Goal: Transaction & Acquisition: Purchase product/service

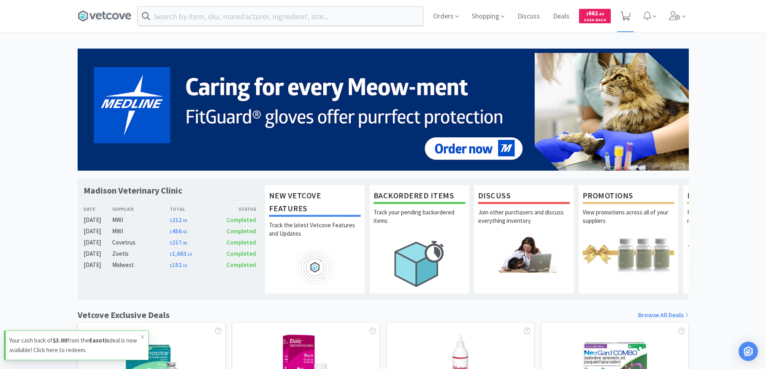
click at [625, 17] on icon at bounding box center [625, 16] width 10 height 9
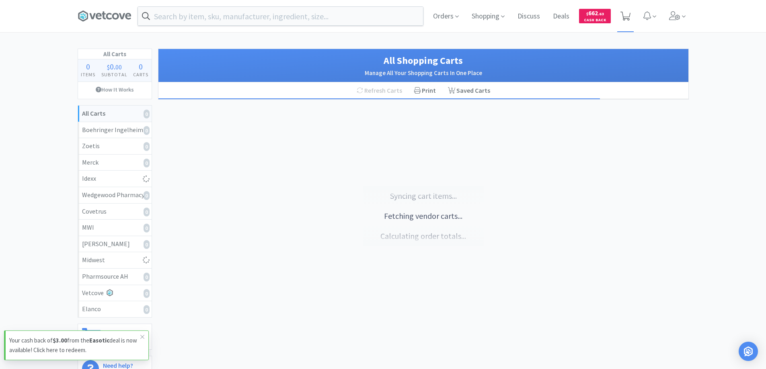
select select "2"
select select "1"
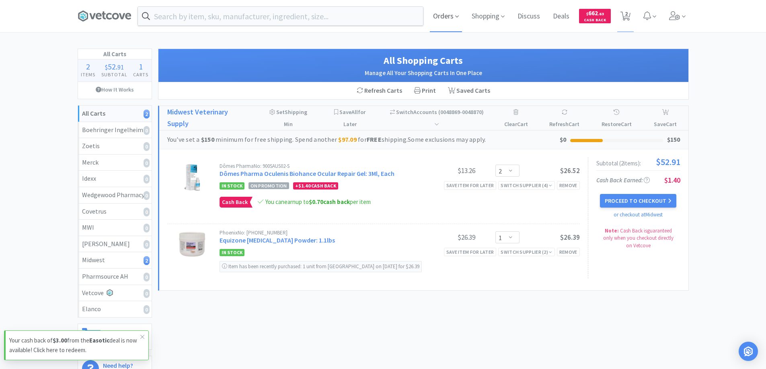
click at [444, 16] on span "Orders" at bounding box center [446, 16] width 32 height 32
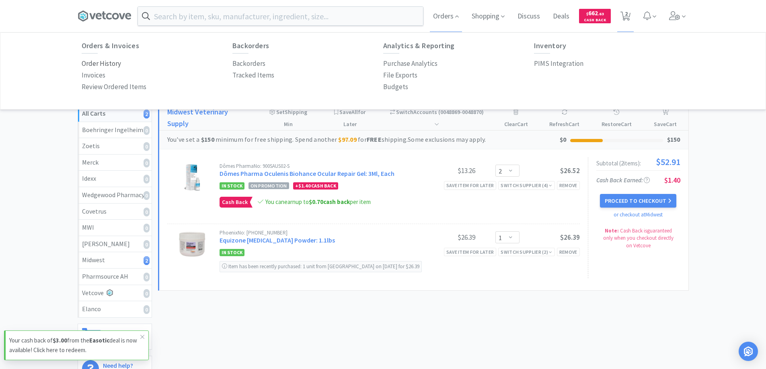
click at [110, 63] on p "Order History" at bounding box center [101, 63] width 39 height 11
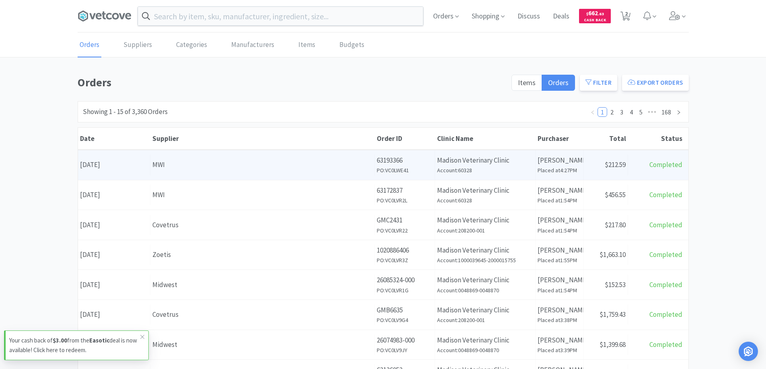
click at [213, 164] on div "MWI" at bounding box center [262, 165] width 220 height 11
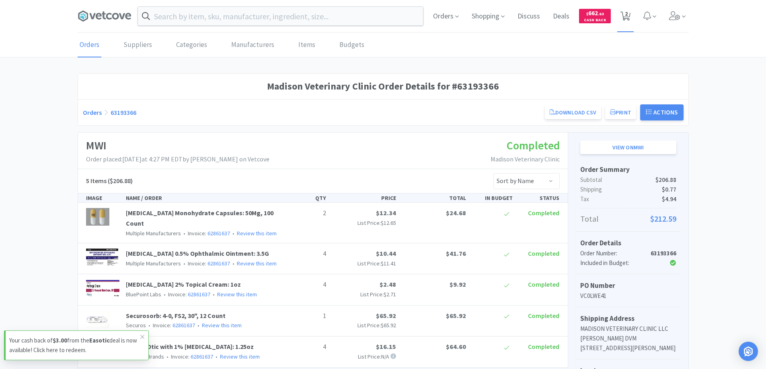
click at [626, 16] on span "2" at bounding box center [626, 14] width 3 height 32
select select "2"
select select "1"
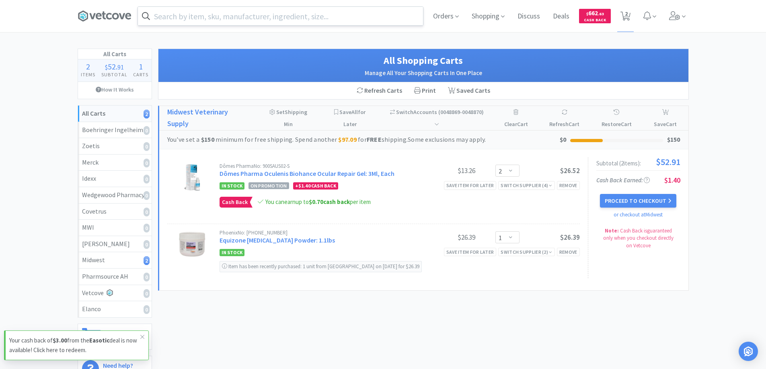
click at [166, 15] on input "text" at bounding box center [280, 16] width 285 height 18
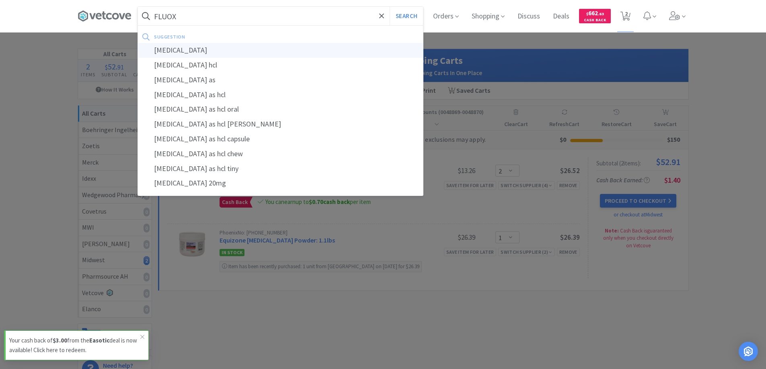
click at [170, 49] on div "[MEDICAL_DATA]" at bounding box center [280, 50] width 285 height 15
type input "[MEDICAL_DATA]"
select select "2"
select select "1"
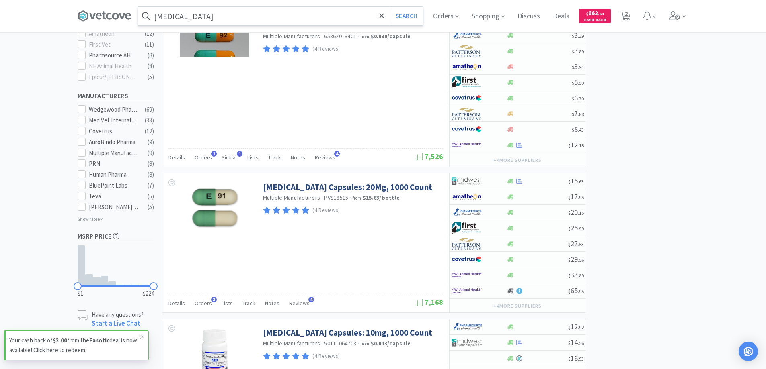
scroll to position [362, 0]
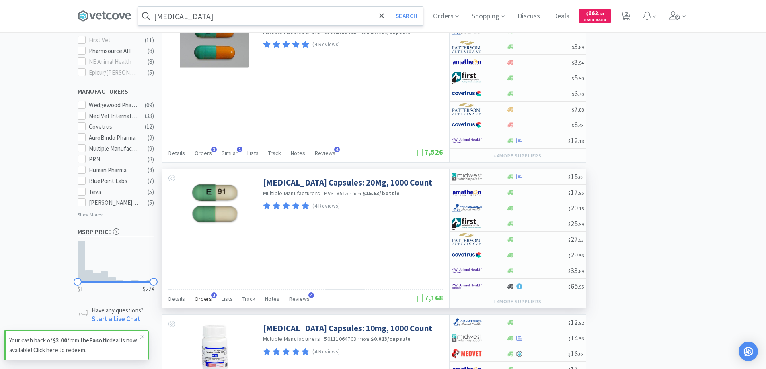
click at [211, 293] on span "3" at bounding box center [214, 296] width 6 height 6
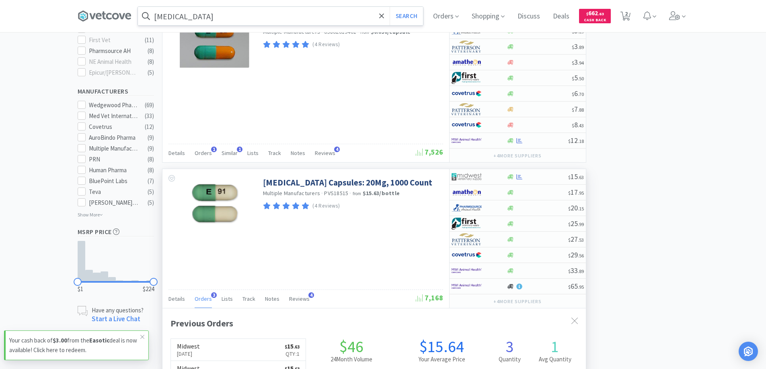
scroll to position [208, 423]
click at [211, 293] on span "3" at bounding box center [214, 296] width 6 height 6
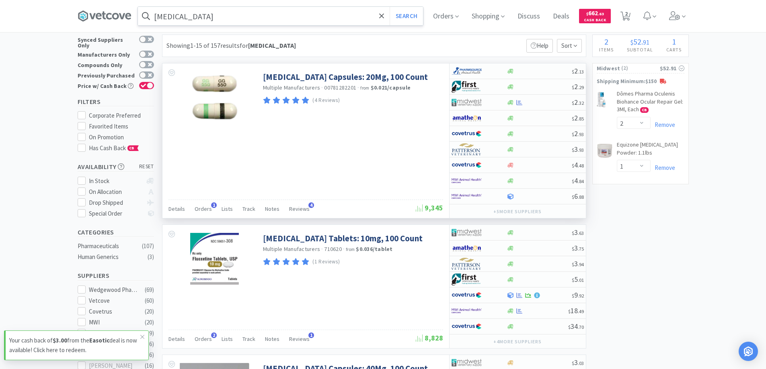
scroll to position [0, 0]
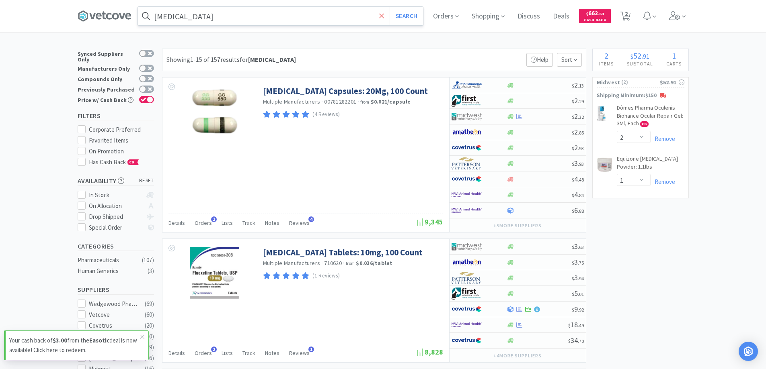
click at [382, 17] on icon at bounding box center [381, 16] width 5 height 8
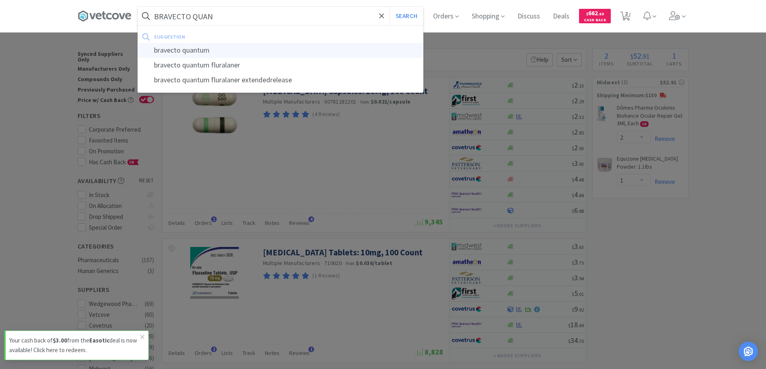
click at [195, 50] on div "bravecto quantum" at bounding box center [280, 50] width 285 height 15
type input "bravecto quantum"
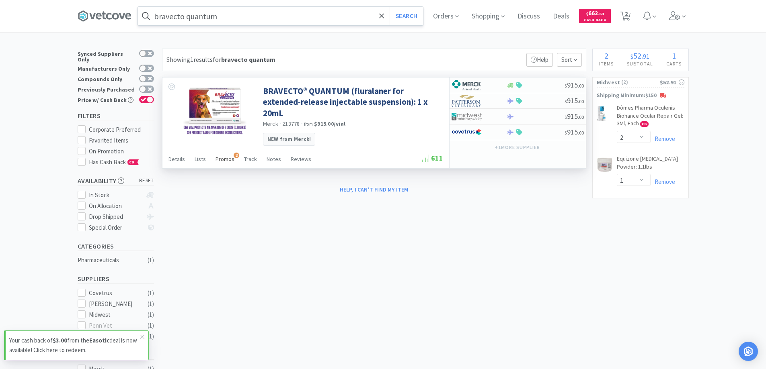
click at [234, 153] on span "2" at bounding box center [237, 156] width 6 height 6
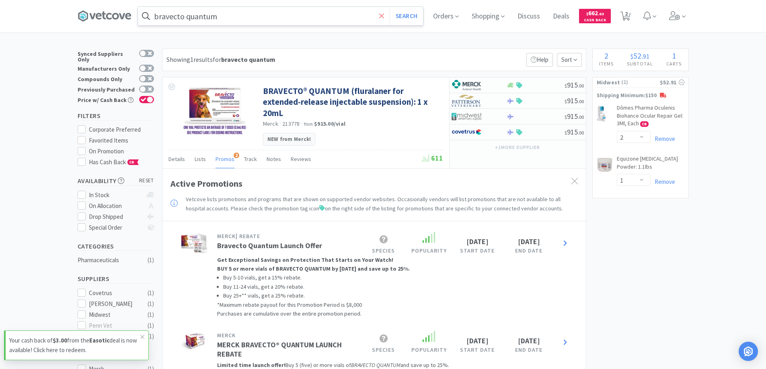
click at [384, 19] on icon at bounding box center [381, 16] width 5 height 8
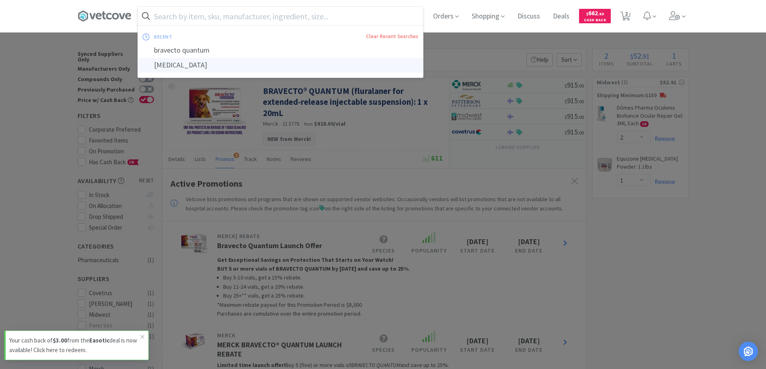
click at [185, 65] on div "[MEDICAL_DATA]" at bounding box center [280, 65] width 285 height 15
type input "[MEDICAL_DATA]"
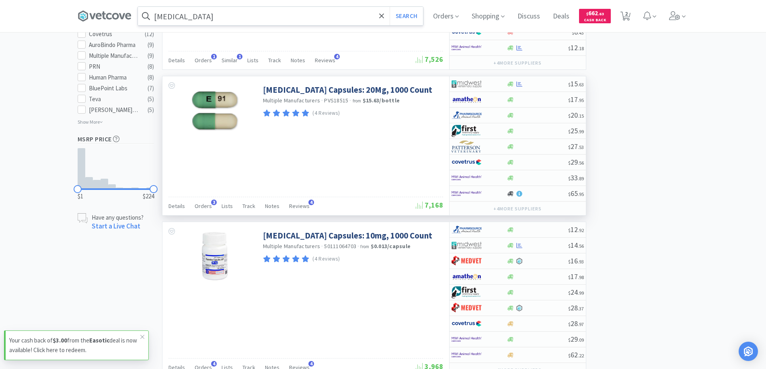
scroll to position [442, 0]
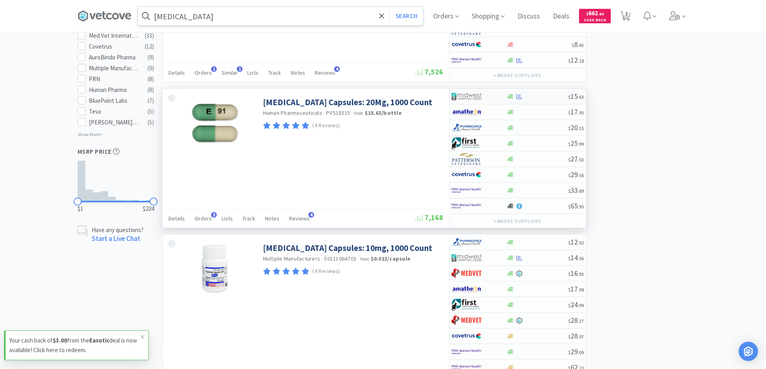
click at [499, 95] on div at bounding box center [478, 97] width 55 height 14
select select "1"
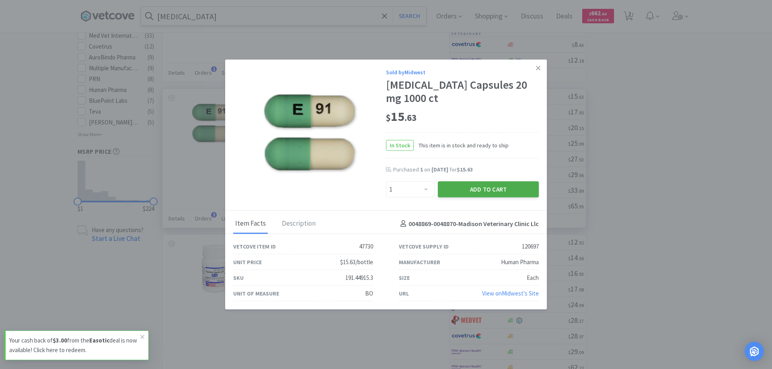
click at [464, 188] on button "Add to Cart" at bounding box center [488, 190] width 101 height 16
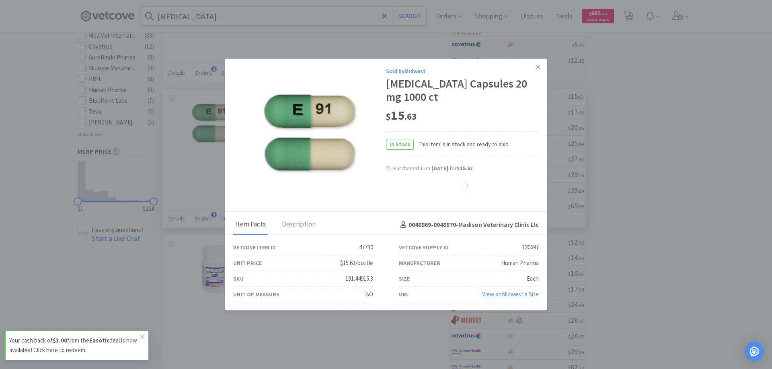
select select "1"
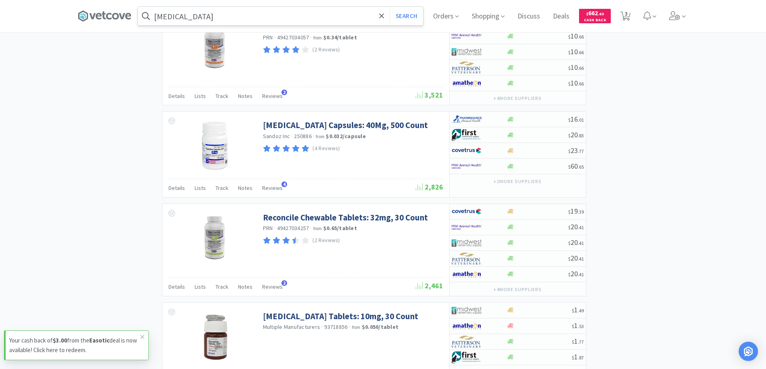
scroll to position [1005, 0]
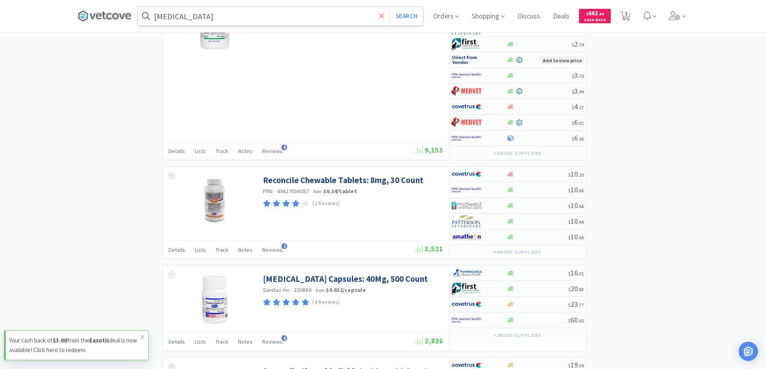
click at [383, 14] on icon at bounding box center [381, 15] width 5 height 5
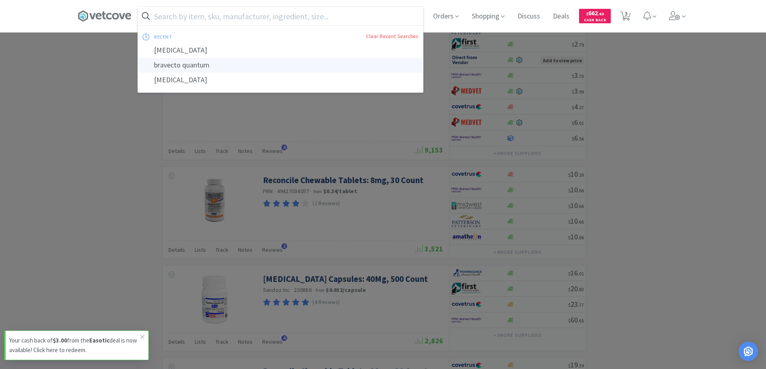
click at [174, 66] on div "bravecto quantum" at bounding box center [280, 65] width 285 height 15
type input "bravecto quantum"
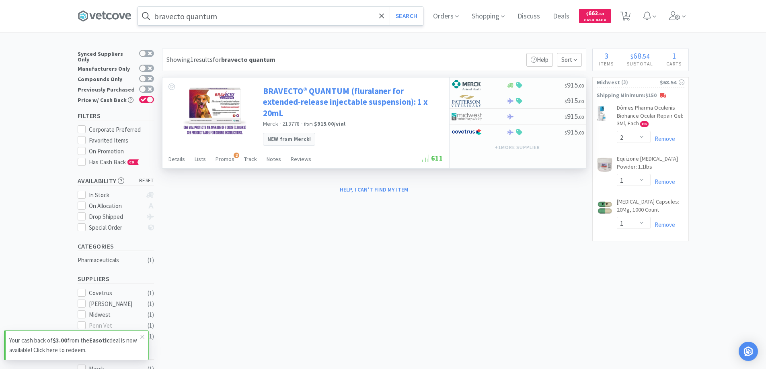
click at [294, 91] on link "BRAVECTO® QUANTUM (fluralaner for extended-release injectable suspension): 1 x …" at bounding box center [352, 102] width 178 height 33
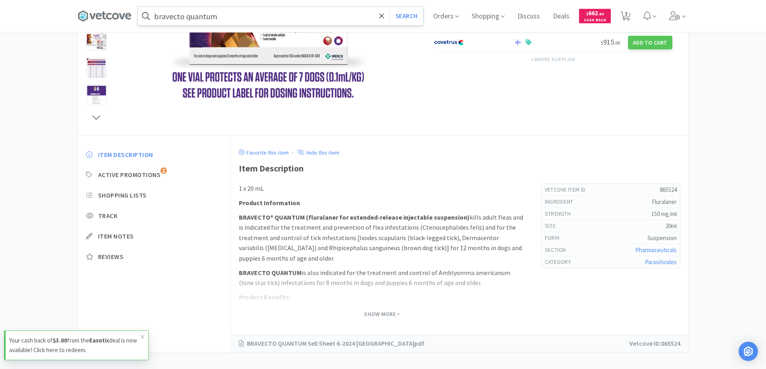
scroll to position [157, 0]
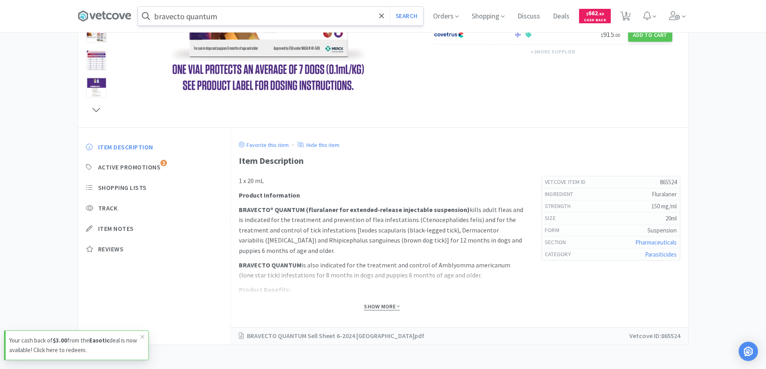
click at [373, 307] on span "Show More" at bounding box center [382, 307] width 36 height 8
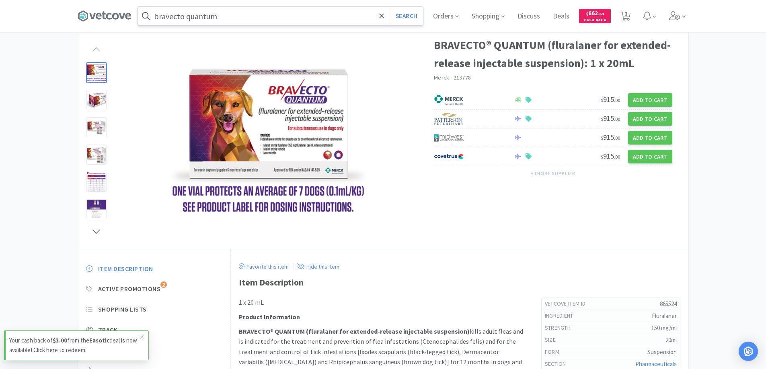
scroll to position [0, 0]
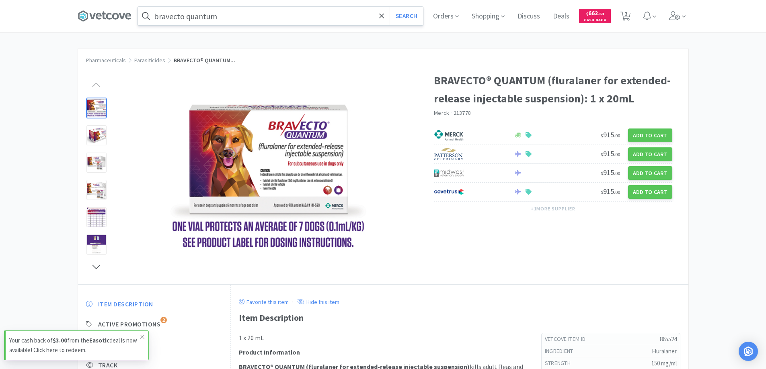
click at [142, 335] on icon at bounding box center [142, 337] width 5 height 6
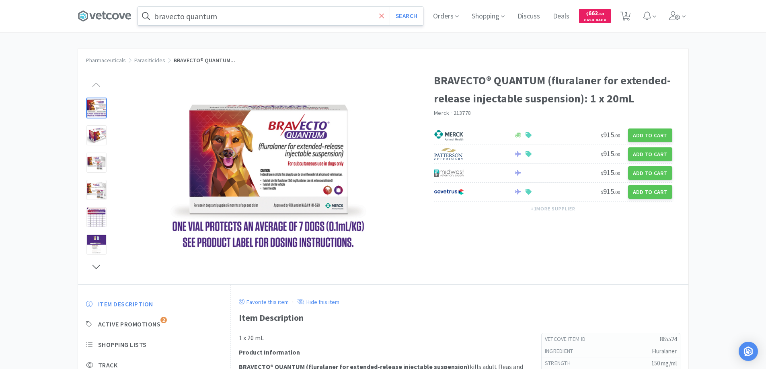
click at [380, 16] on span at bounding box center [381, 16] width 9 height 17
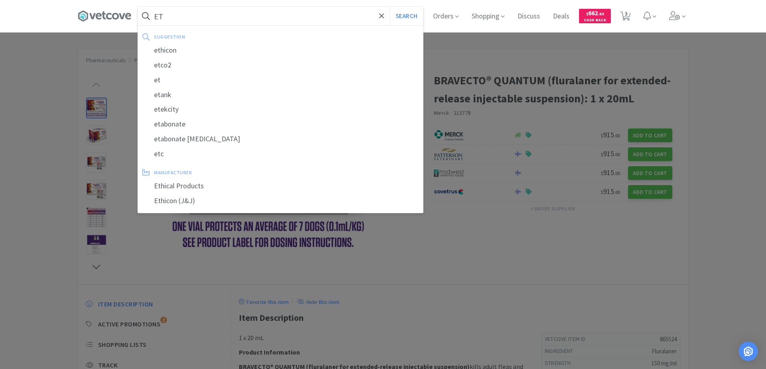
type input "E"
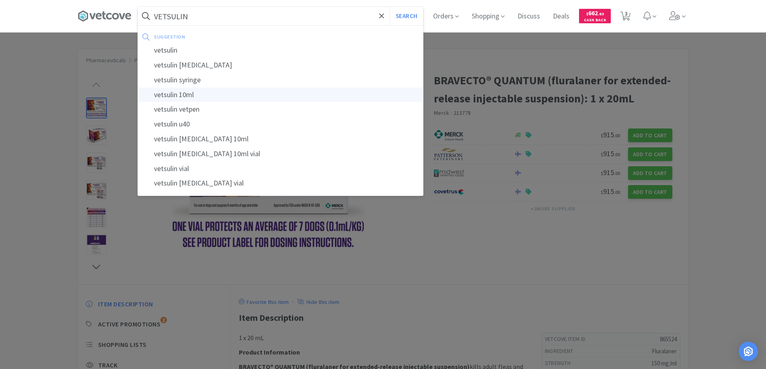
click at [178, 94] on div "vetsulin 10ml" at bounding box center [280, 95] width 285 height 15
type input "vetsulin 10ml"
select select "2"
select select "1"
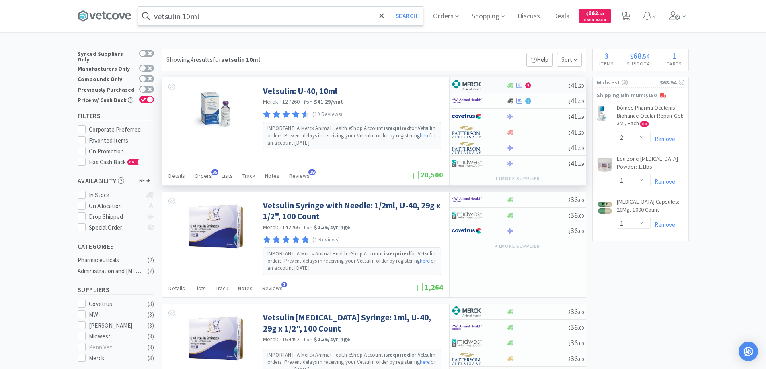
click at [490, 86] on div at bounding box center [473, 85] width 44 height 14
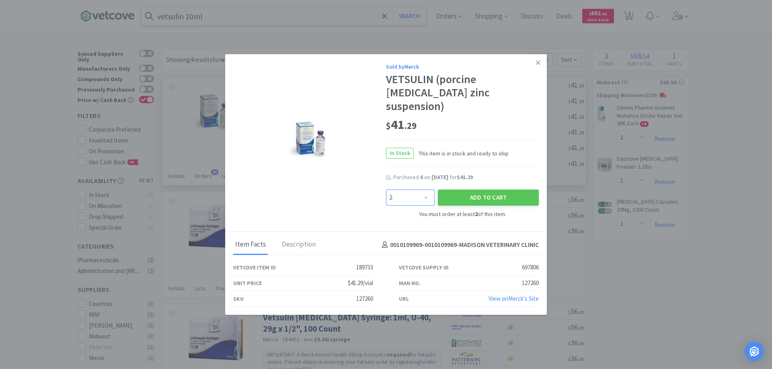
click at [426, 190] on select "Enter Quantity 2 3 4 5 6 7 8 9 10 11 12 13 14 15 16 17 18 19 20 21 Enter Quanti…" at bounding box center [410, 198] width 49 height 16
select select "6"
click at [386, 190] on select "Enter Quantity 2 3 4 5 6 7 8 9 10 11 12 13 14 15 16 17 18 19 20 21 Enter Quanti…" at bounding box center [410, 198] width 49 height 16
click at [475, 190] on button "Add to Cart" at bounding box center [488, 198] width 101 height 16
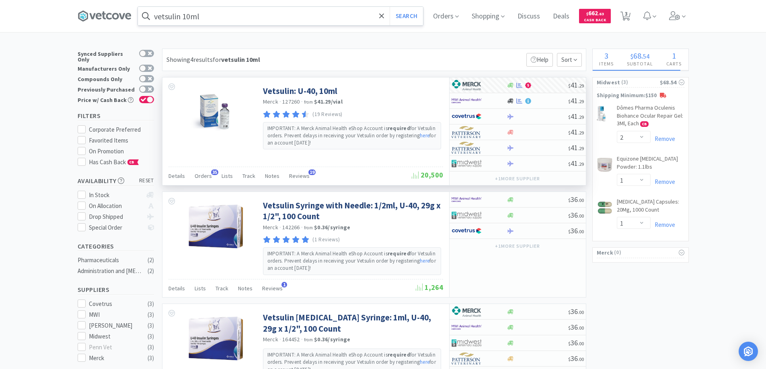
select select "6"
click at [383, 14] on icon at bounding box center [381, 16] width 5 height 8
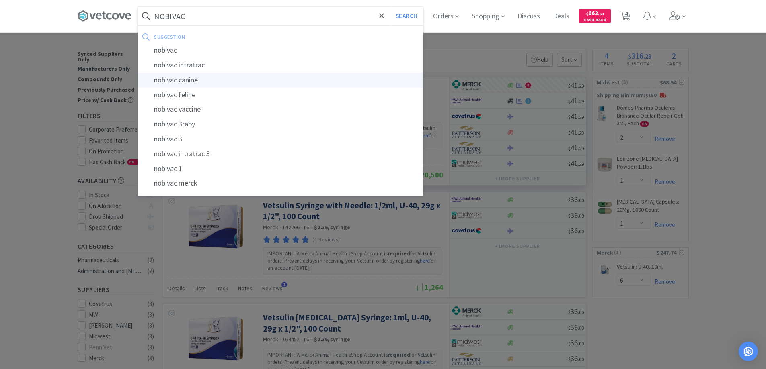
click at [168, 79] on div "nobivac canine" at bounding box center [280, 80] width 285 height 15
type input "nobivac canine"
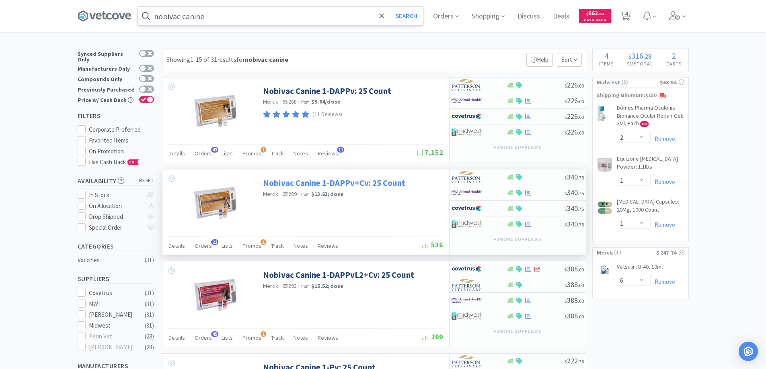
click at [314, 184] on link "Nobivac Canine 1-DAPPv+Cv: 25 Count" at bounding box center [334, 183] width 142 height 11
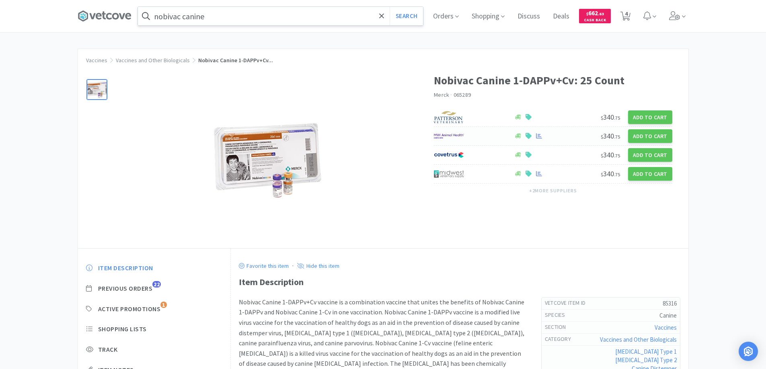
click at [473, 136] on div at bounding box center [470, 136] width 72 height 14
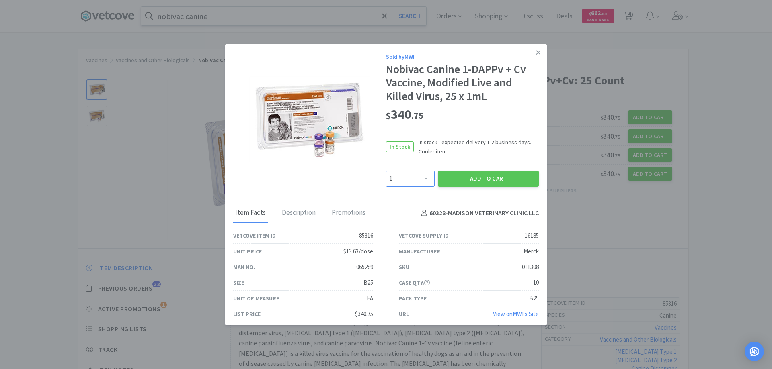
click at [422, 178] on select "Enter Quantity 1 2 3 4 5 6 7 8 9 10 11 12 13 14 15 16 17 18 19 20 Enter Quantity" at bounding box center [410, 179] width 49 height 16
select select "6"
click at [386, 171] on select "Enter Quantity 1 2 3 4 5 6 7 8 9 10 11 12 13 14 15 16 17 18 19 20 Enter Quantity" at bounding box center [410, 179] width 49 height 16
click at [480, 176] on button "Add to Cart" at bounding box center [488, 179] width 101 height 16
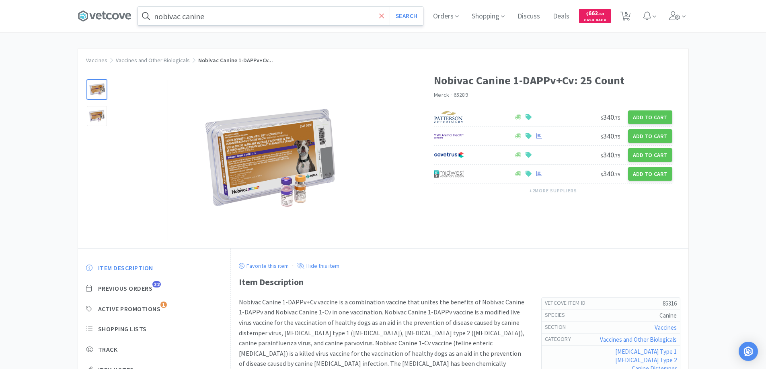
click at [382, 15] on icon at bounding box center [381, 16] width 5 height 8
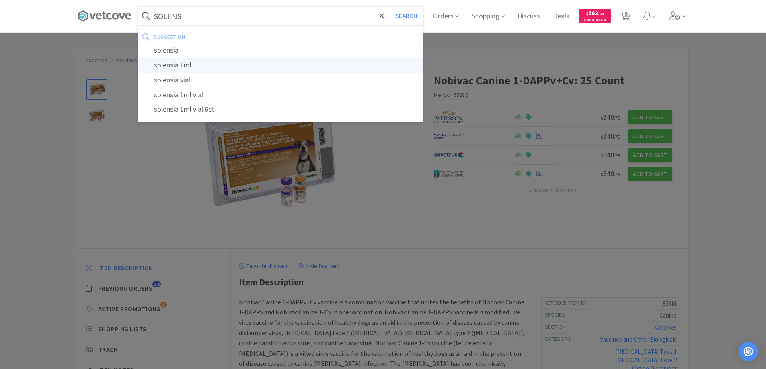
click at [174, 64] on div "solensia 1ml" at bounding box center [280, 65] width 285 height 15
type input "solensia 1ml"
select select "6"
select select "2"
select select "1"
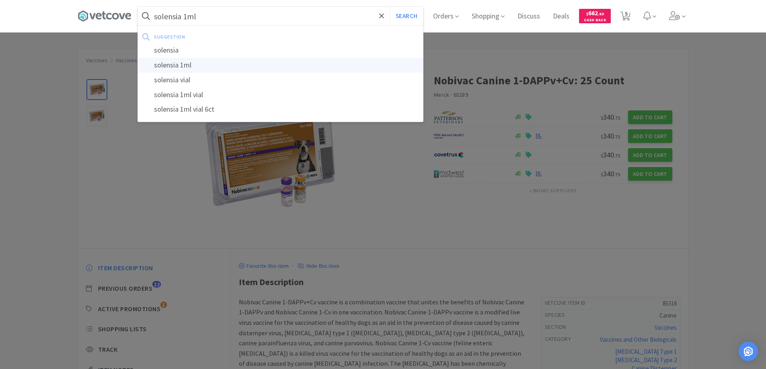
select select "1"
select select "6"
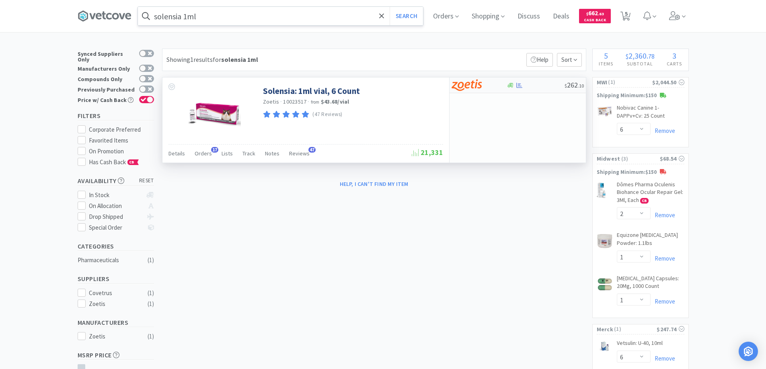
click at [494, 86] on div at bounding box center [473, 85] width 44 height 14
select select "1"
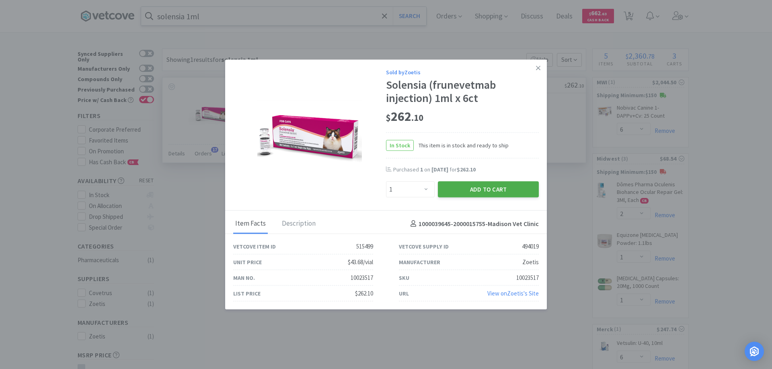
click at [472, 186] on button "Add to Cart" at bounding box center [488, 190] width 101 height 16
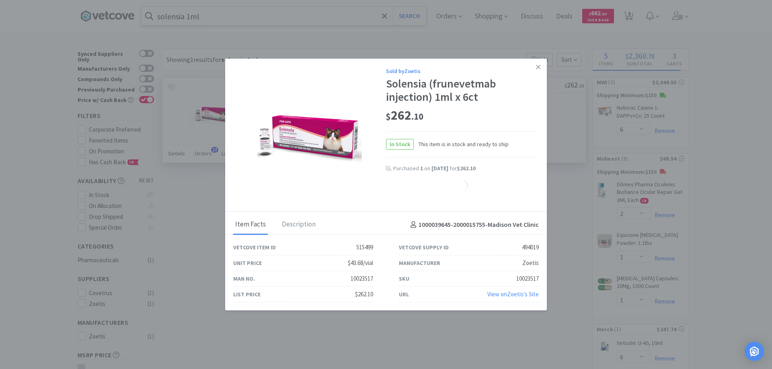
select select "1"
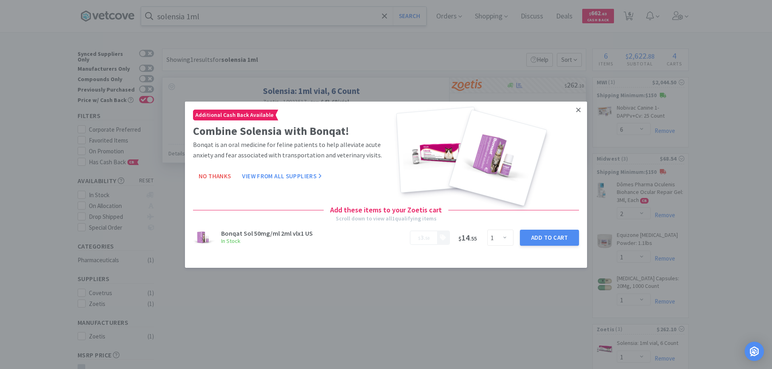
click at [579, 109] on icon at bounding box center [578, 110] width 4 height 4
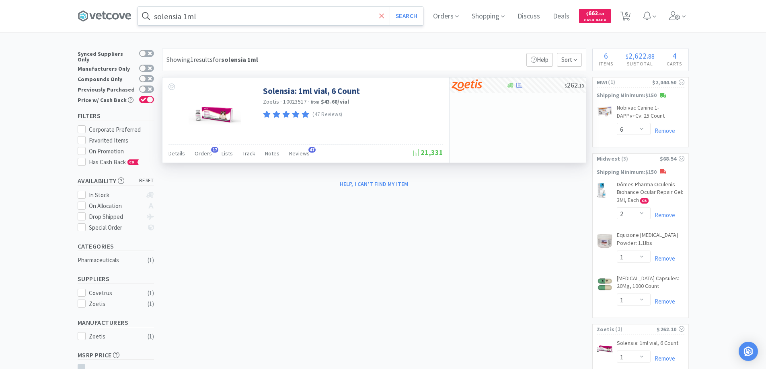
click at [384, 14] on icon at bounding box center [381, 16] width 5 height 8
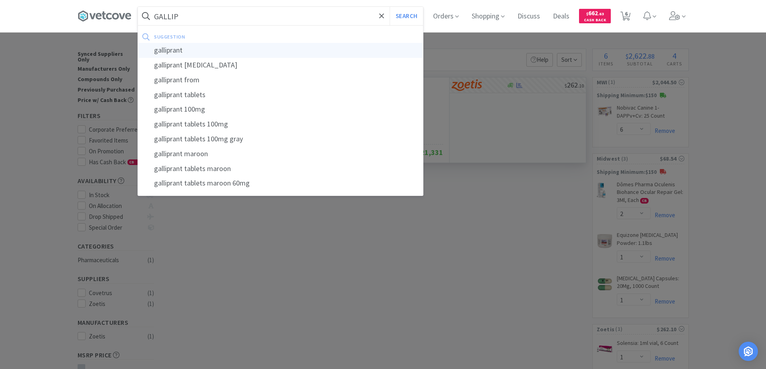
click at [175, 49] on div "galliprant" at bounding box center [280, 50] width 285 height 15
type input "galliprant"
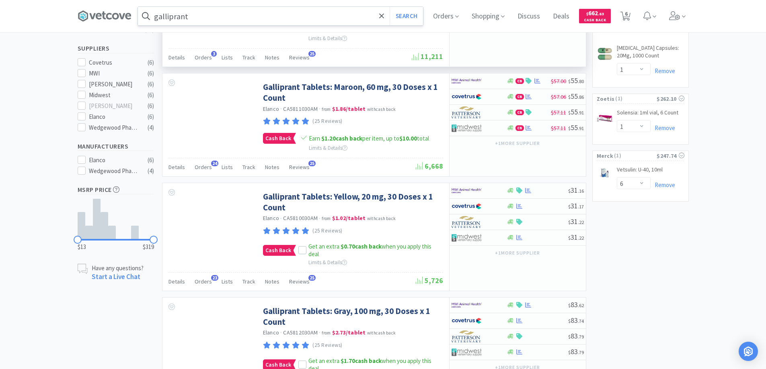
scroll to position [241, 0]
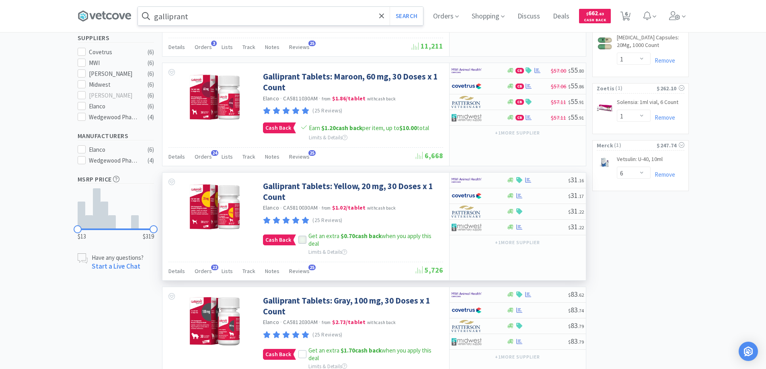
click at [300, 238] on icon at bounding box center [303, 241] width 6 height 6
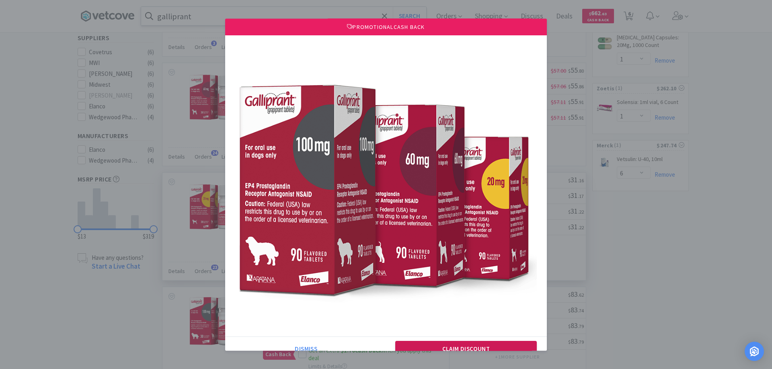
click at [411, 346] on button "Claim Discount" at bounding box center [466, 349] width 142 height 16
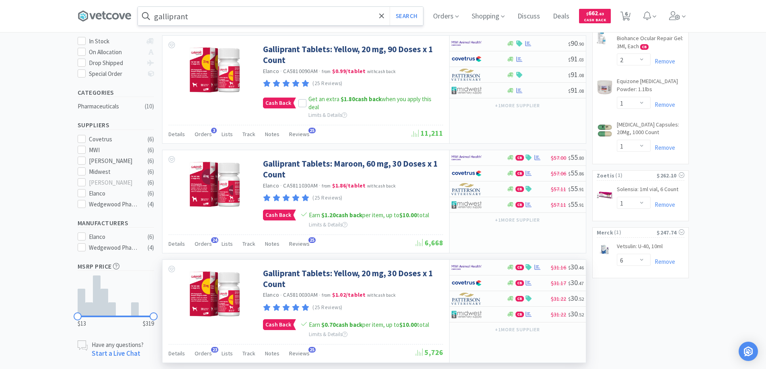
scroll to position [161, 0]
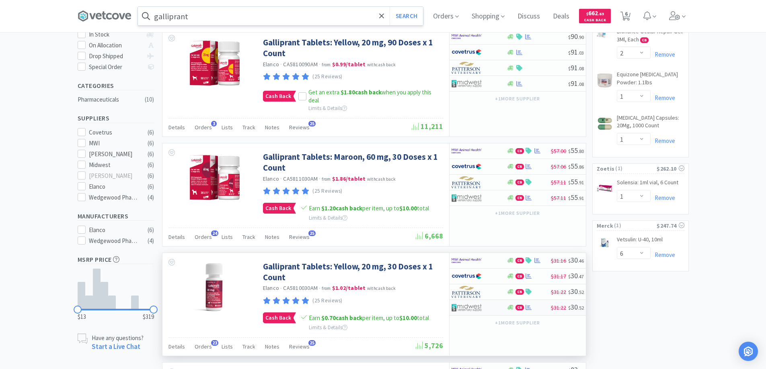
click at [498, 307] on div at bounding box center [478, 308] width 55 height 14
select select "1"
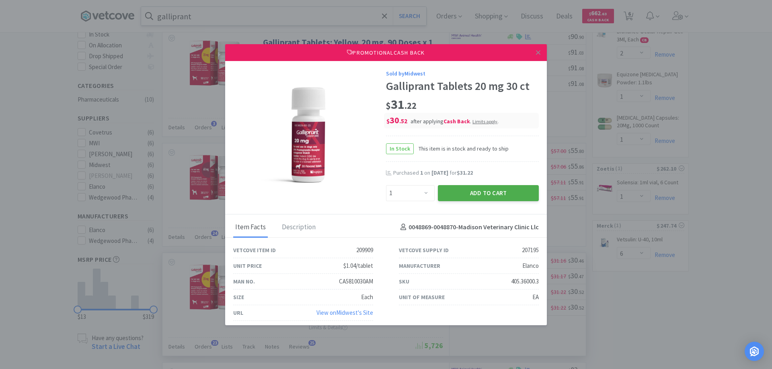
click at [458, 193] on button "Add to Cart" at bounding box center [488, 193] width 101 height 16
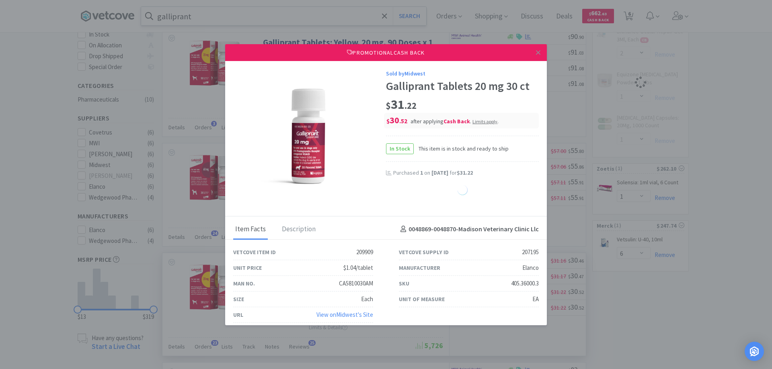
select select "1"
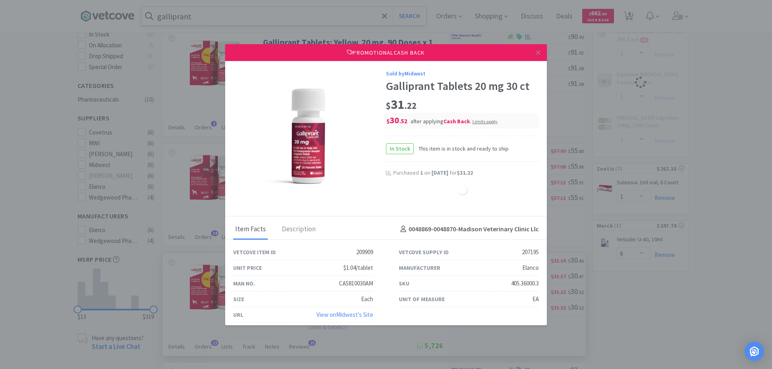
select select "1"
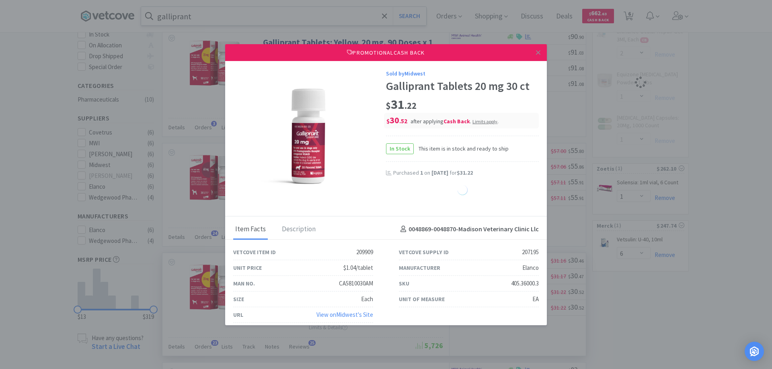
select select "1"
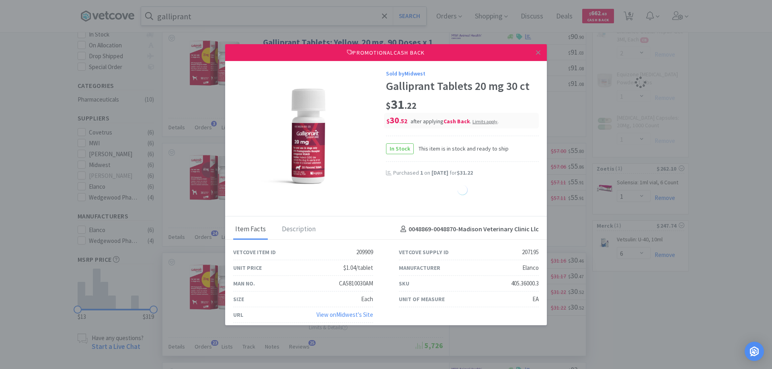
select select "1"
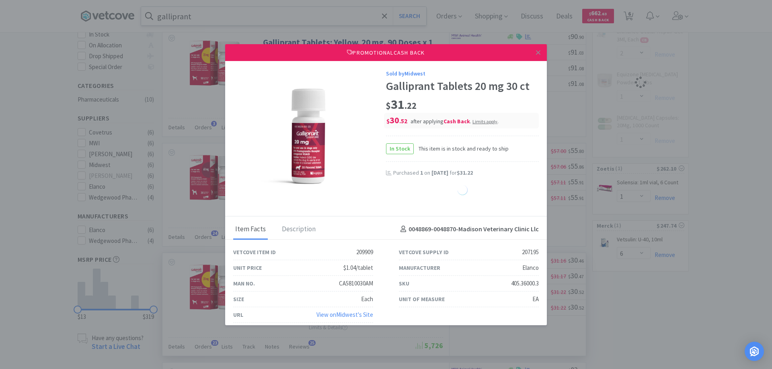
select select "1"
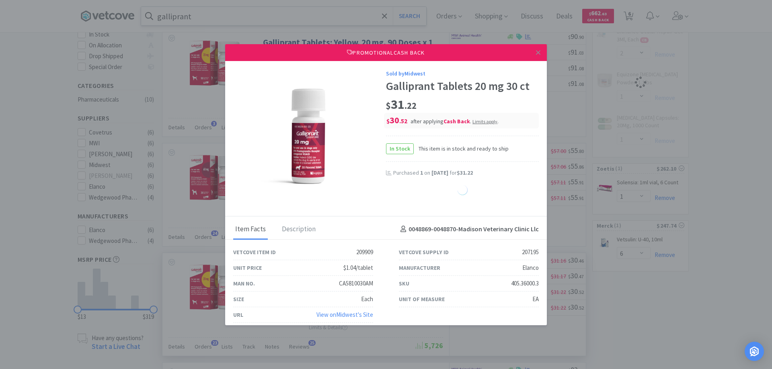
select select "1"
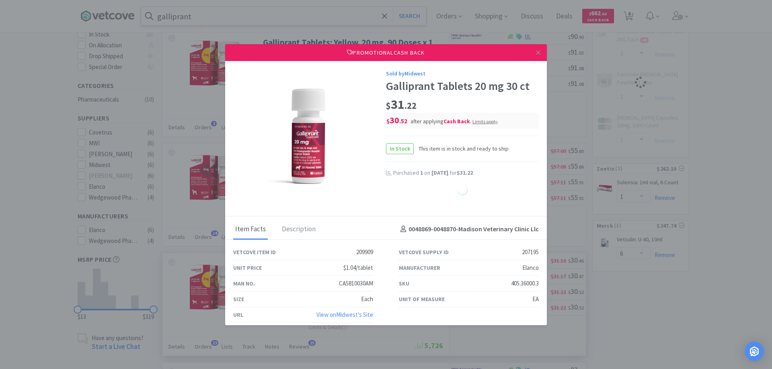
select select "1"
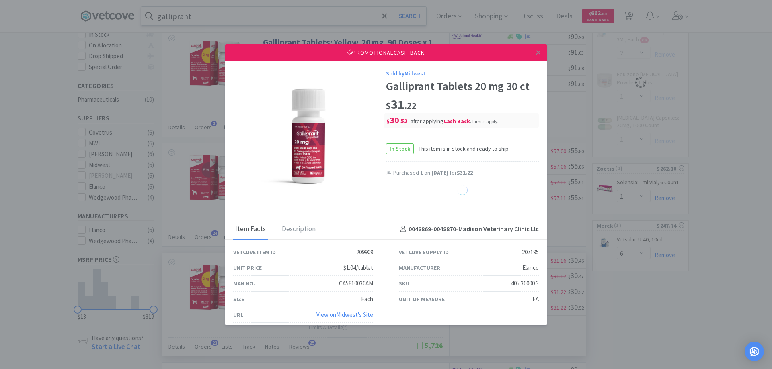
select select "1"
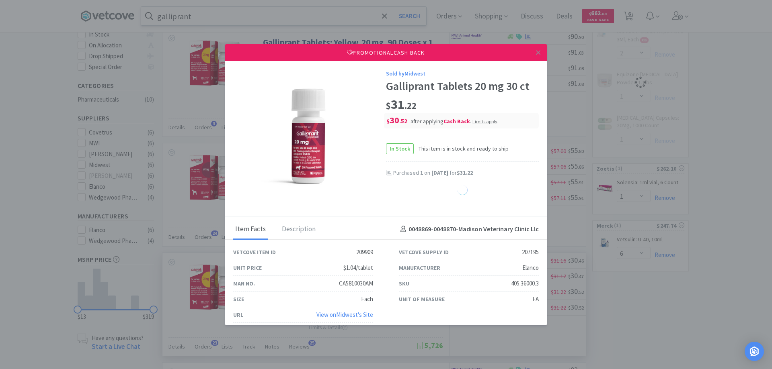
select select "1"
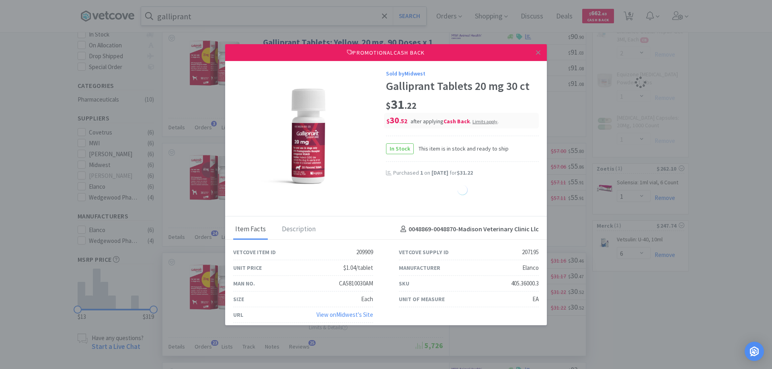
select select "1"
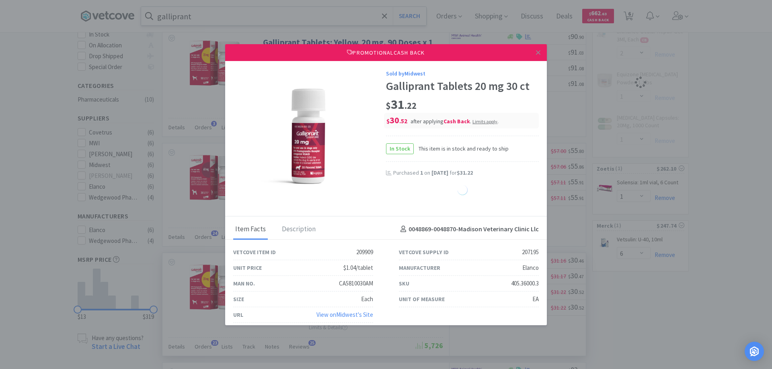
select select "1"
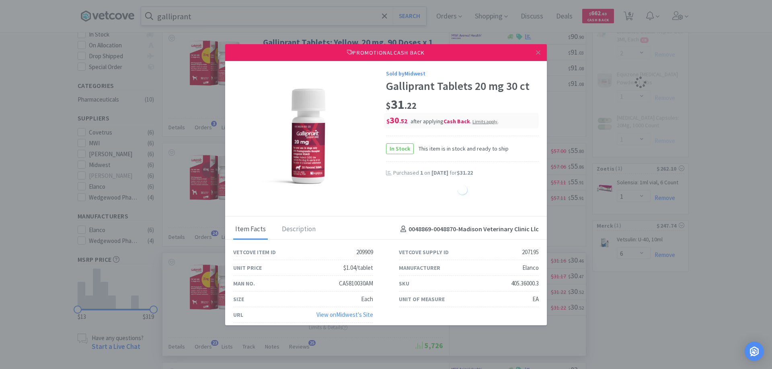
select select "1"
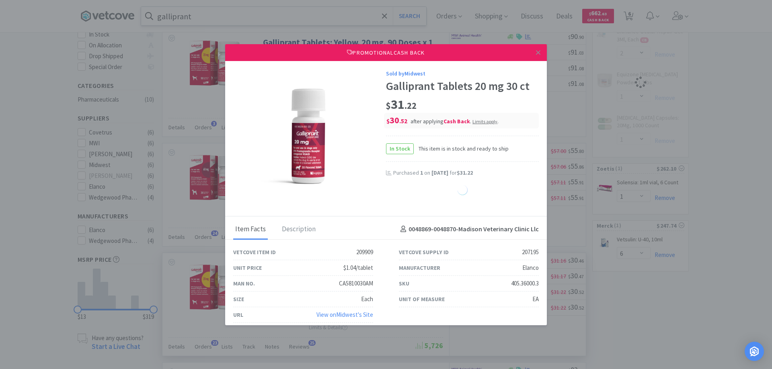
select select "1"
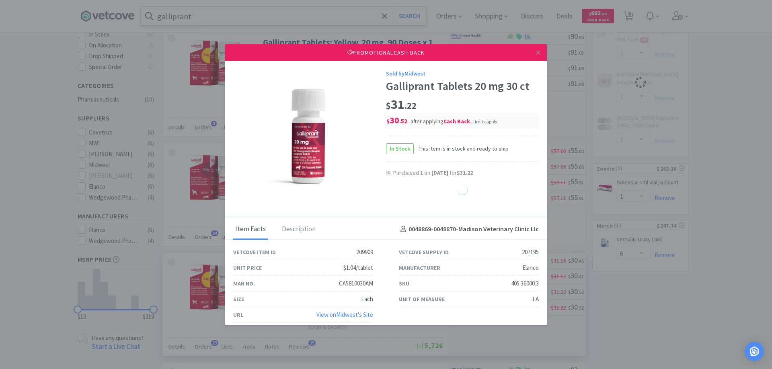
select select "1"
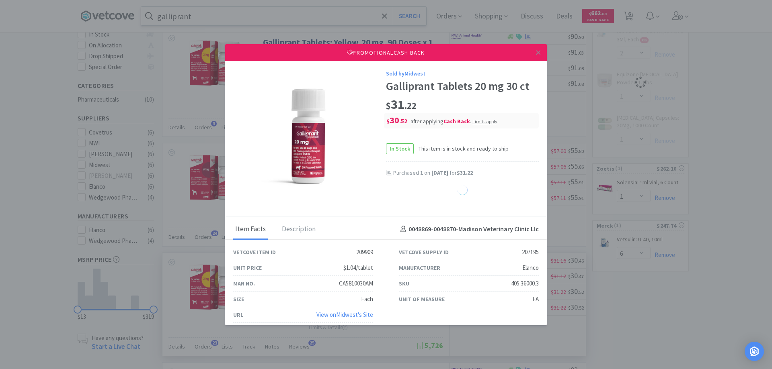
select select "1"
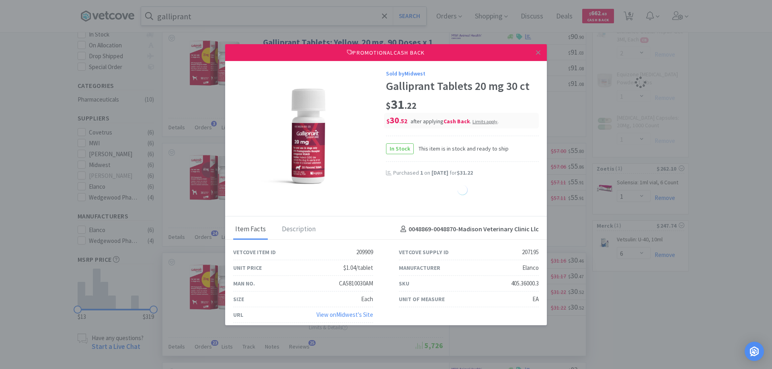
select select "1"
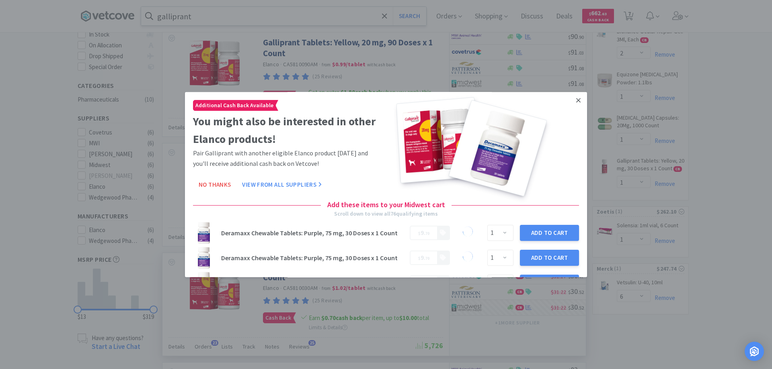
click at [576, 99] on icon at bounding box center [578, 100] width 4 height 7
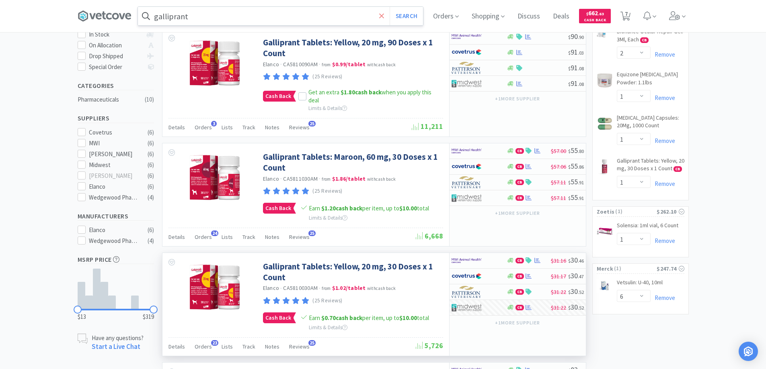
click at [384, 16] on icon at bounding box center [381, 15] width 5 height 5
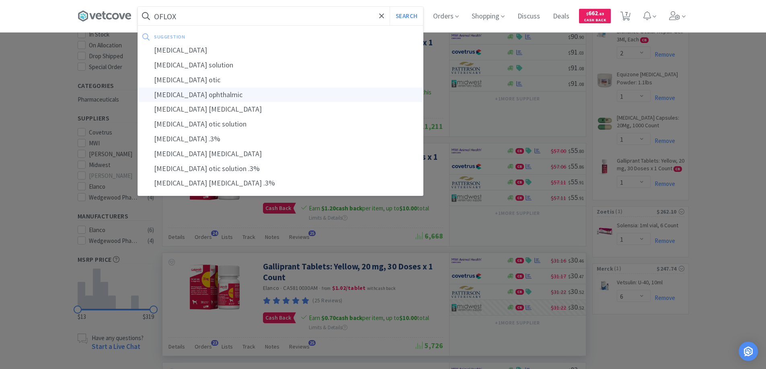
click at [203, 92] on div "[MEDICAL_DATA] ophthalmic" at bounding box center [280, 95] width 285 height 15
type input "[MEDICAL_DATA] ophthalmic"
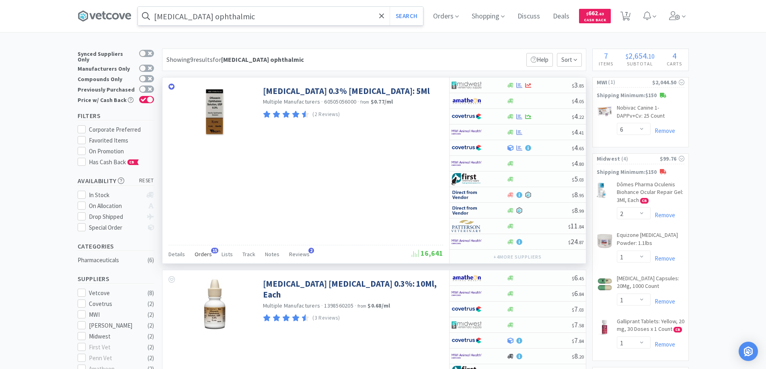
click at [212, 250] on span "15" at bounding box center [214, 251] width 7 height 6
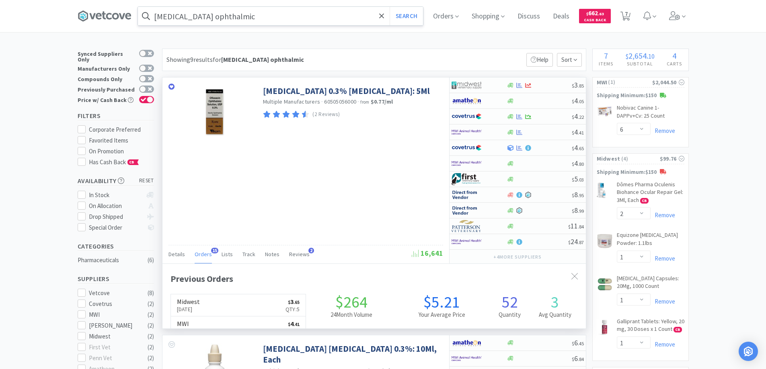
scroll to position [215, 423]
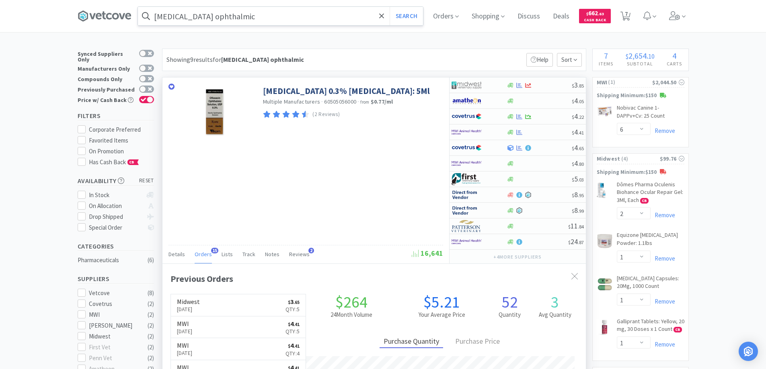
click at [212, 250] on span "15" at bounding box center [214, 251] width 7 height 6
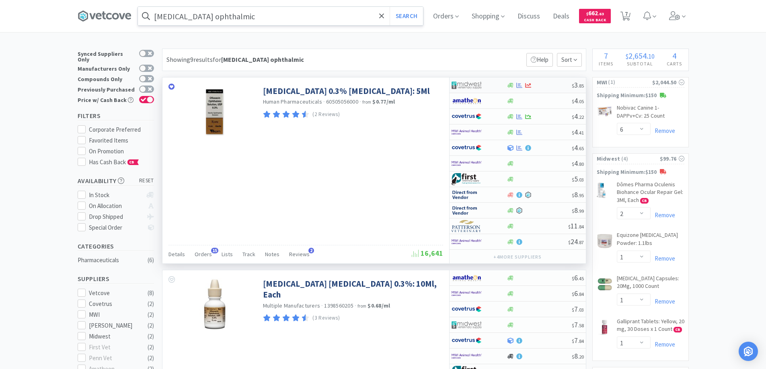
click at [498, 86] on div at bounding box center [478, 85] width 55 height 14
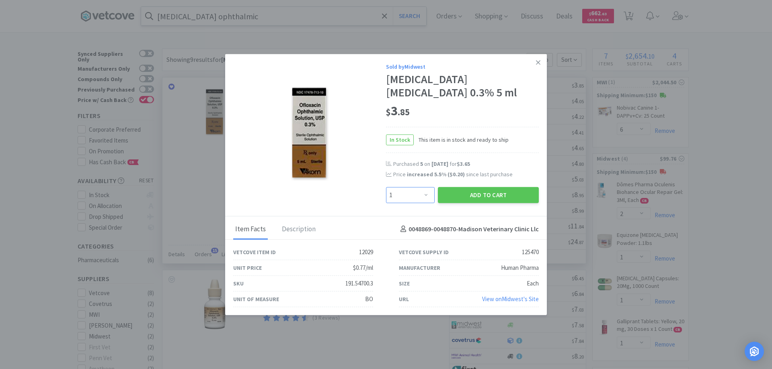
click at [426, 196] on select "Enter Quantity 1 2 3 4 5 6 7 8 9 10 11 12 13 14 15 16 17 18 19 20 Enter Quantity" at bounding box center [410, 195] width 49 height 16
select select "5"
click at [386, 187] on select "Enter Quantity 1 2 3 4 5 6 7 8 9 10 11 12 13 14 15 16 17 18 19 20 Enter Quantity" at bounding box center [410, 195] width 49 height 16
click at [484, 192] on button "Add to Cart" at bounding box center [488, 195] width 101 height 16
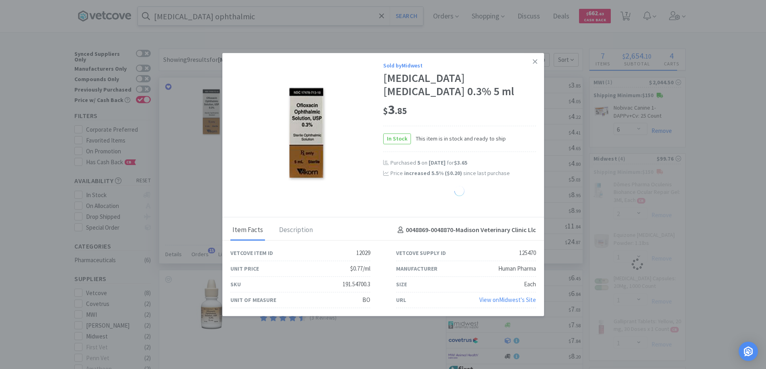
select select "5"
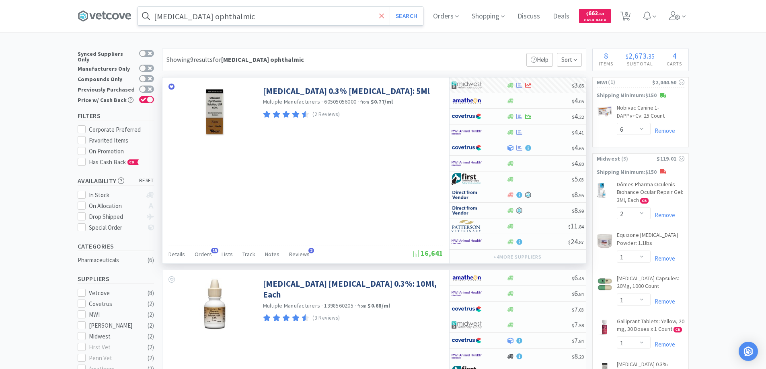
click at [383, 16] on icon at bounding box center [381, 15] width 5 height 5
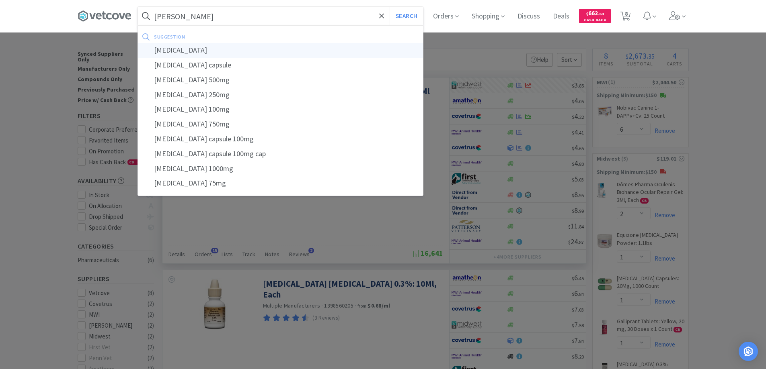
click at [177, 50] on div "[MEDICAL_DATA]" at bounding box center [280, 50] width 285 height 15
type input "[MEDICAL_DATA]"
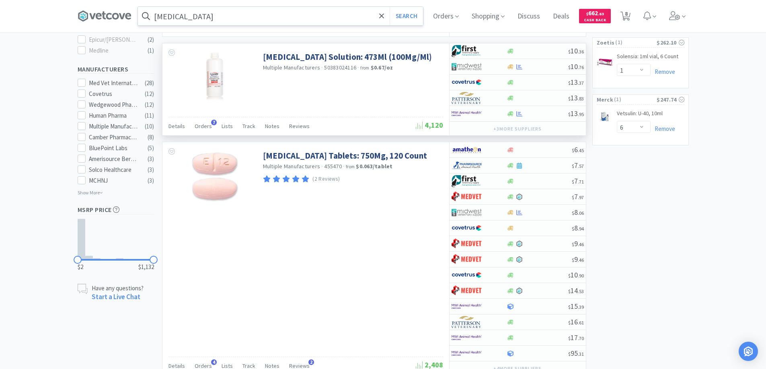
scroll to position [241, 0]
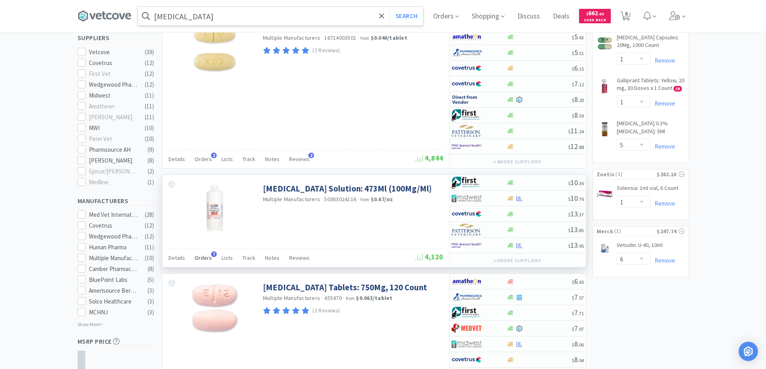
click at [205, 257] on span "Orders" at bounding box center [203, 257] width 17 height 7
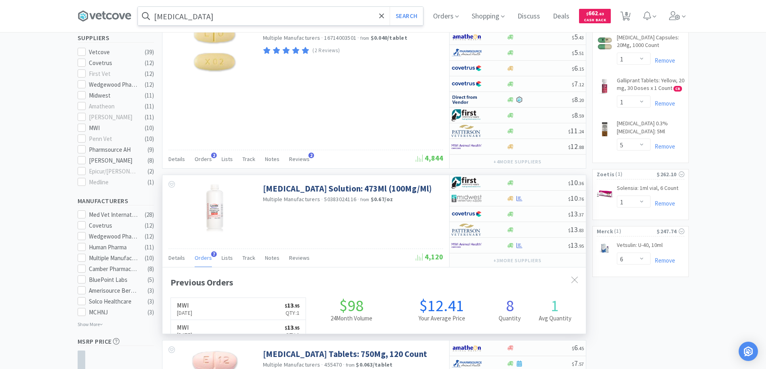
scroll to position [208, 423]
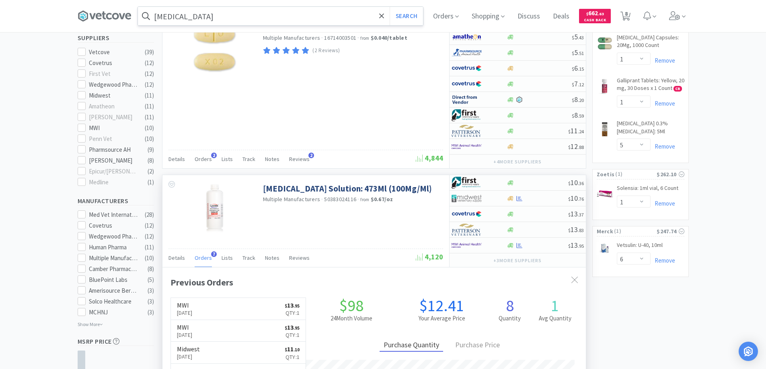
click at [205, 257] on span "Orders" at bounding box center [203, 257] width 17 height 7
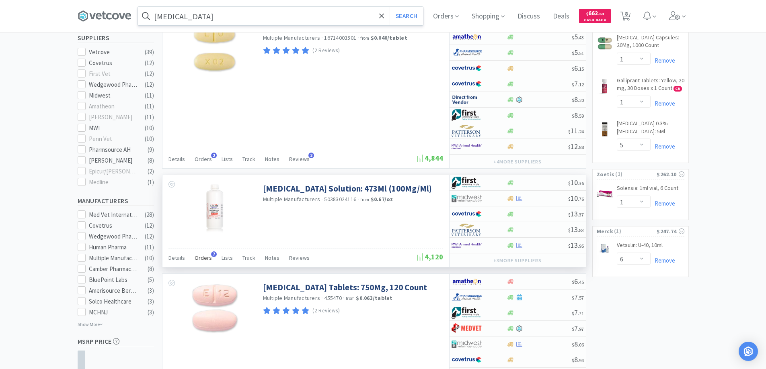
click at [213, 254] on span "7" at bounding box center [214, 255] width 6 height 6
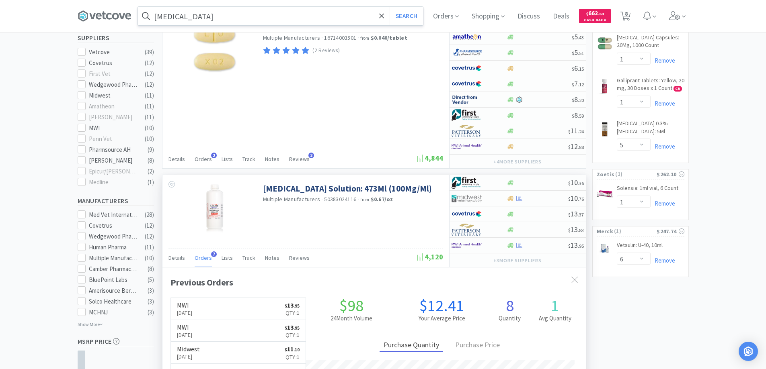
click at [213, 254] on span "7" at bounding box center [214, 255] width 6 height 6
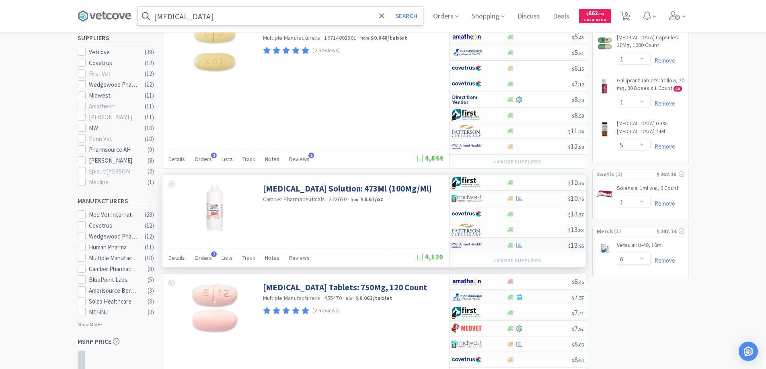
click at [490, 246] on div at bounding box center [473, 246] width 44 height 14
select select "1"
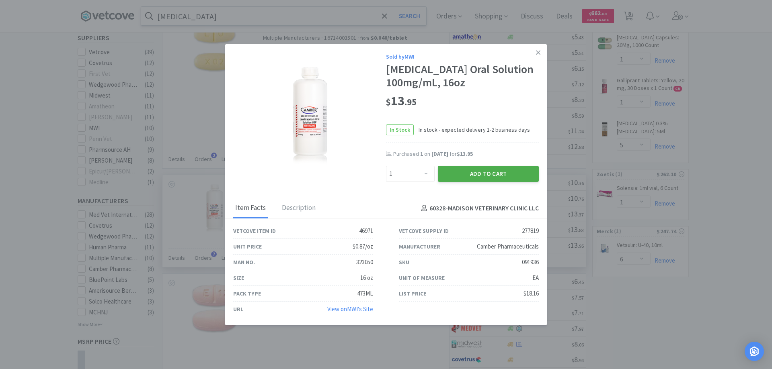
click at [458, 175] on button "Add to Cart" at bounding box center [488, 174] width 101 height 16
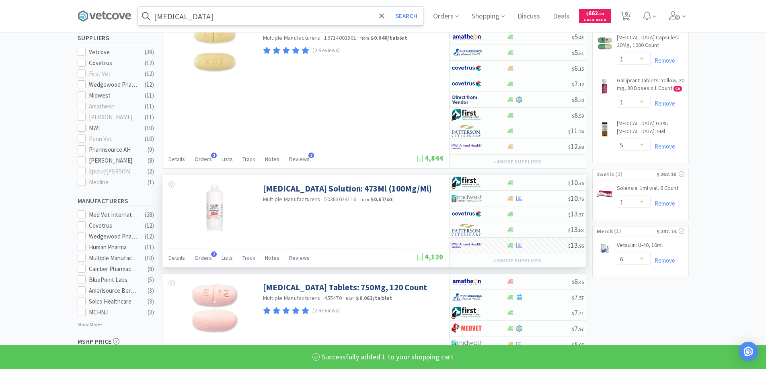
select select "1"
select select "6"
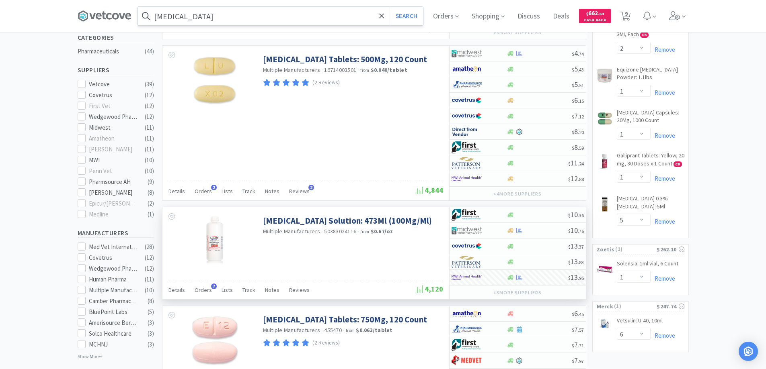
scroll to position [241, 0]
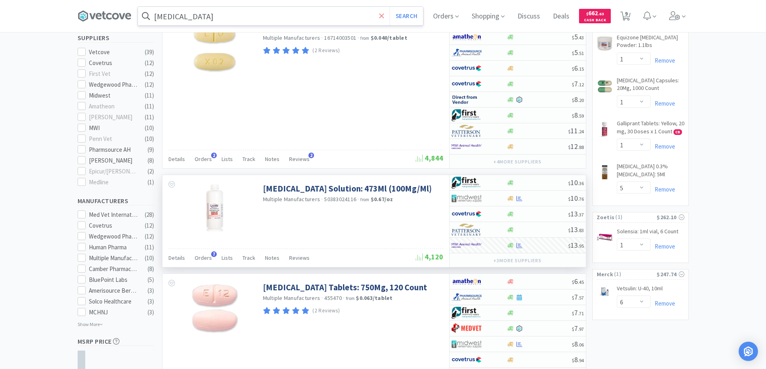
click at [383, 16] on icon at bounding box center [381, 16] width 5 height 8
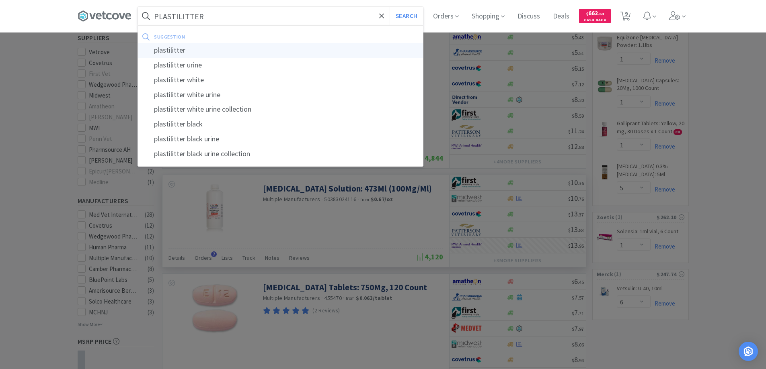
click at [166, 50] on div "plastilitter" at bounding box center [280, 50] width 285 height 15
type input "plastilitter"
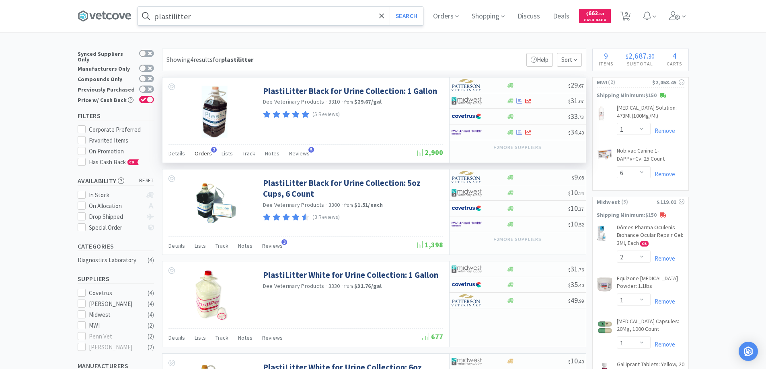
click at [211, 150] on span "2" at bounding box center [214, 150] width 6 height 6
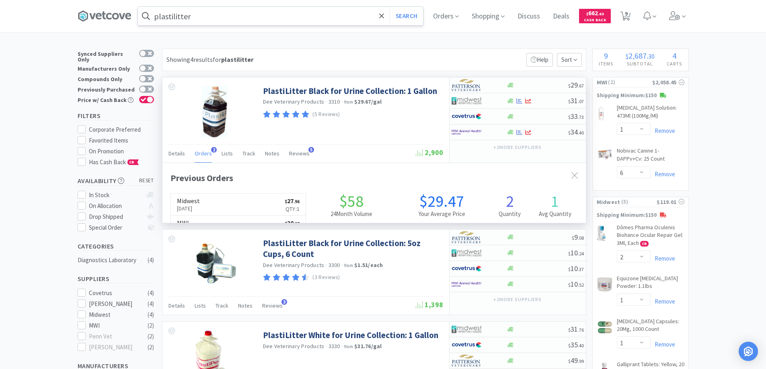
scroll to position [208, 423]
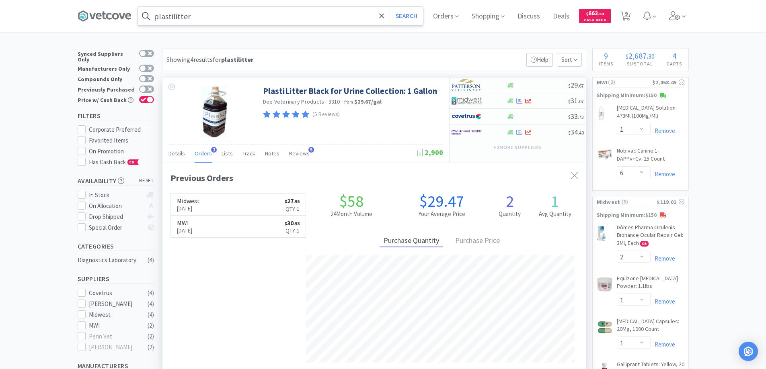
click at [211, 150] on span "2" at bounding box center [214, 150] width 6 height 6
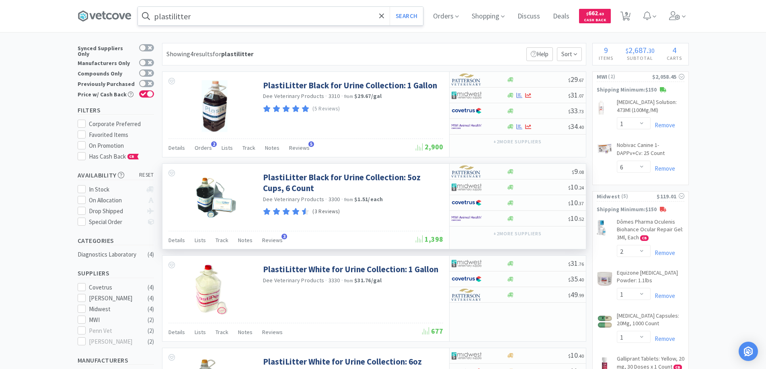
scroll to position [0, 0]
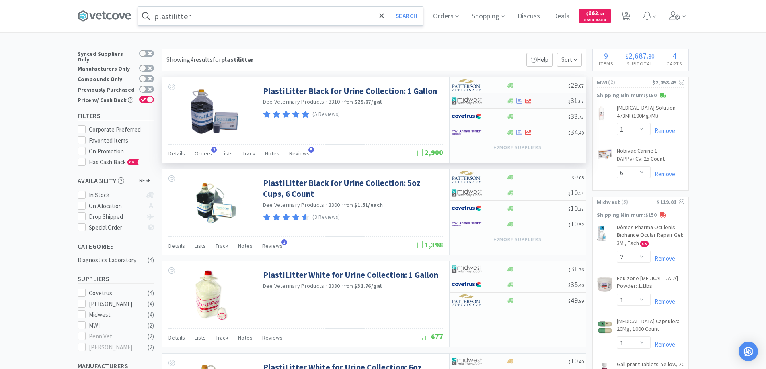
click at [491, 101] on div at bounding box center [473, 101] width 44 height 14
select select "1"
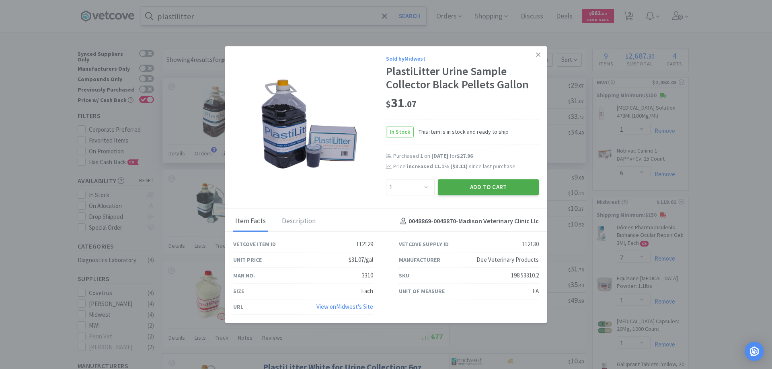
click at [477, 187] on button "Add to Cart" at bounding box center [488, 187] width 101 height 16
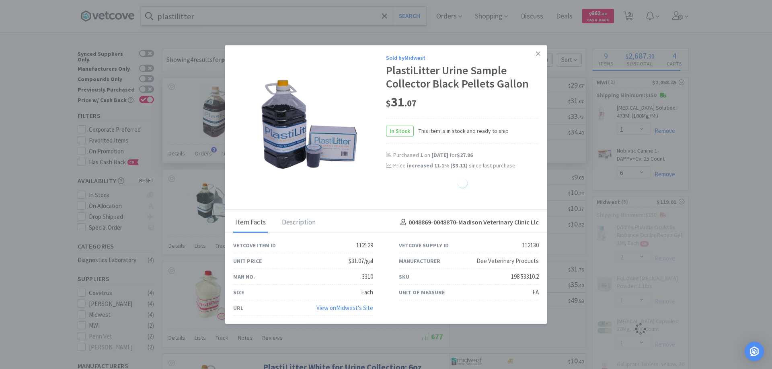
select select "1"
